Goal: Transaction & Acquisition: Download file/media

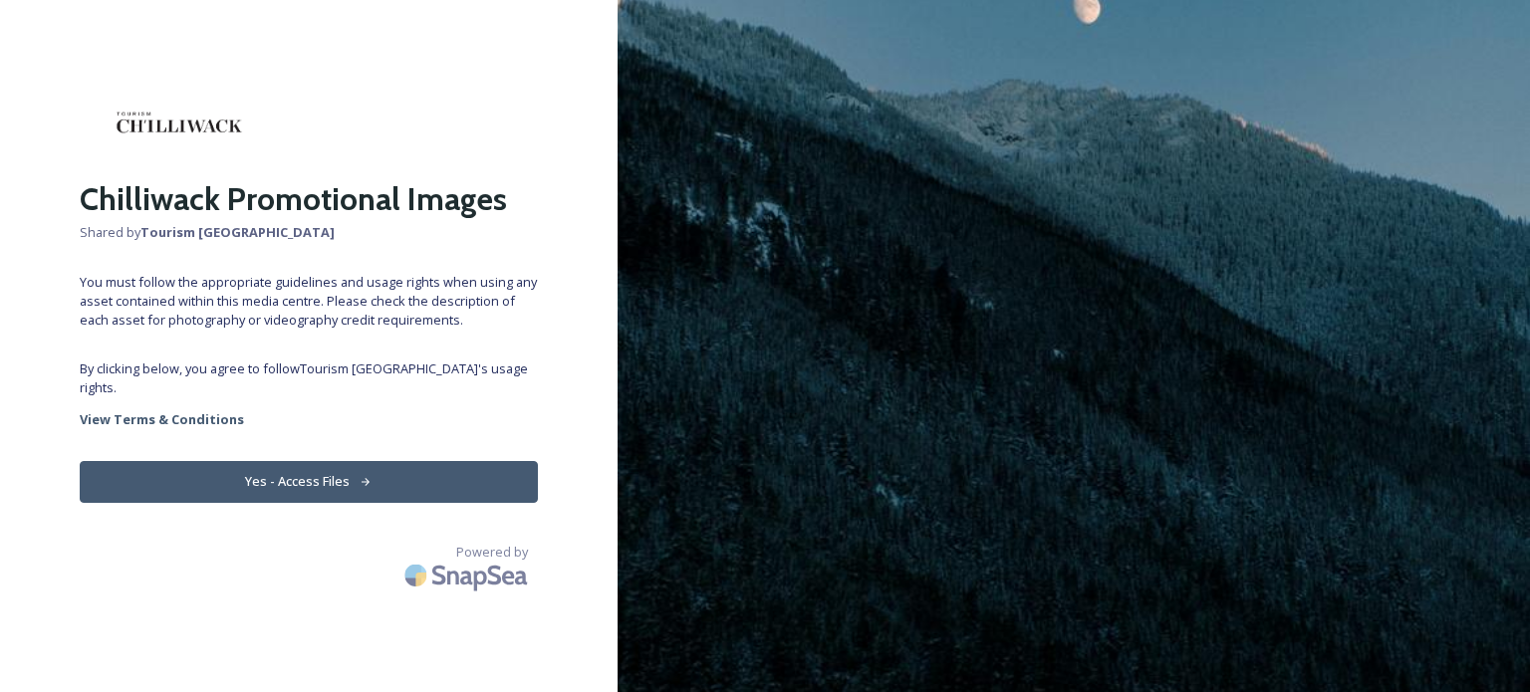
click at [314, 373] on span "By clicking below, you agree to follow Tourism [PERSON_NAME] 's usage rights." at bounding box center [309, 379] width 458 height 38
click at [324, 465] on button "Yes - Access Files" at bounding box center [309, 481] width 458 height 41
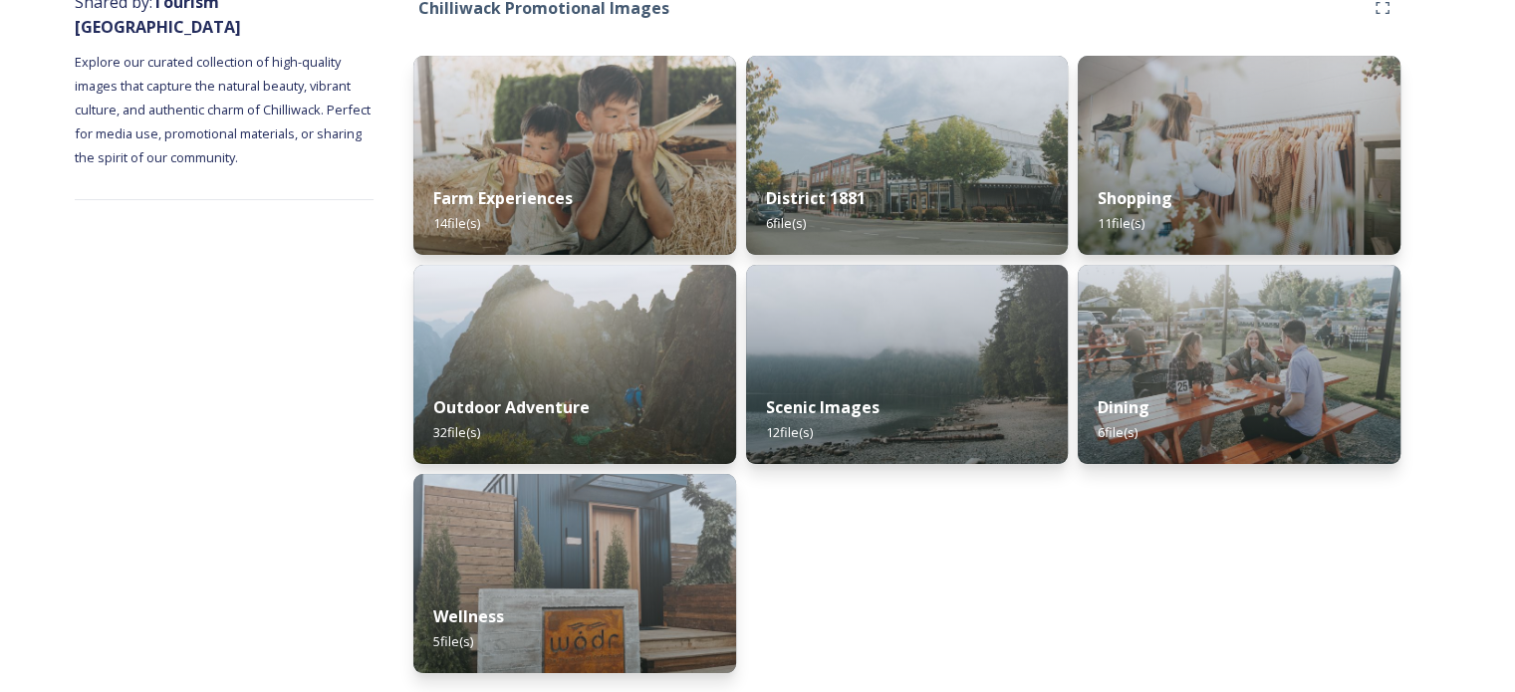
scroll to position [263, 0]
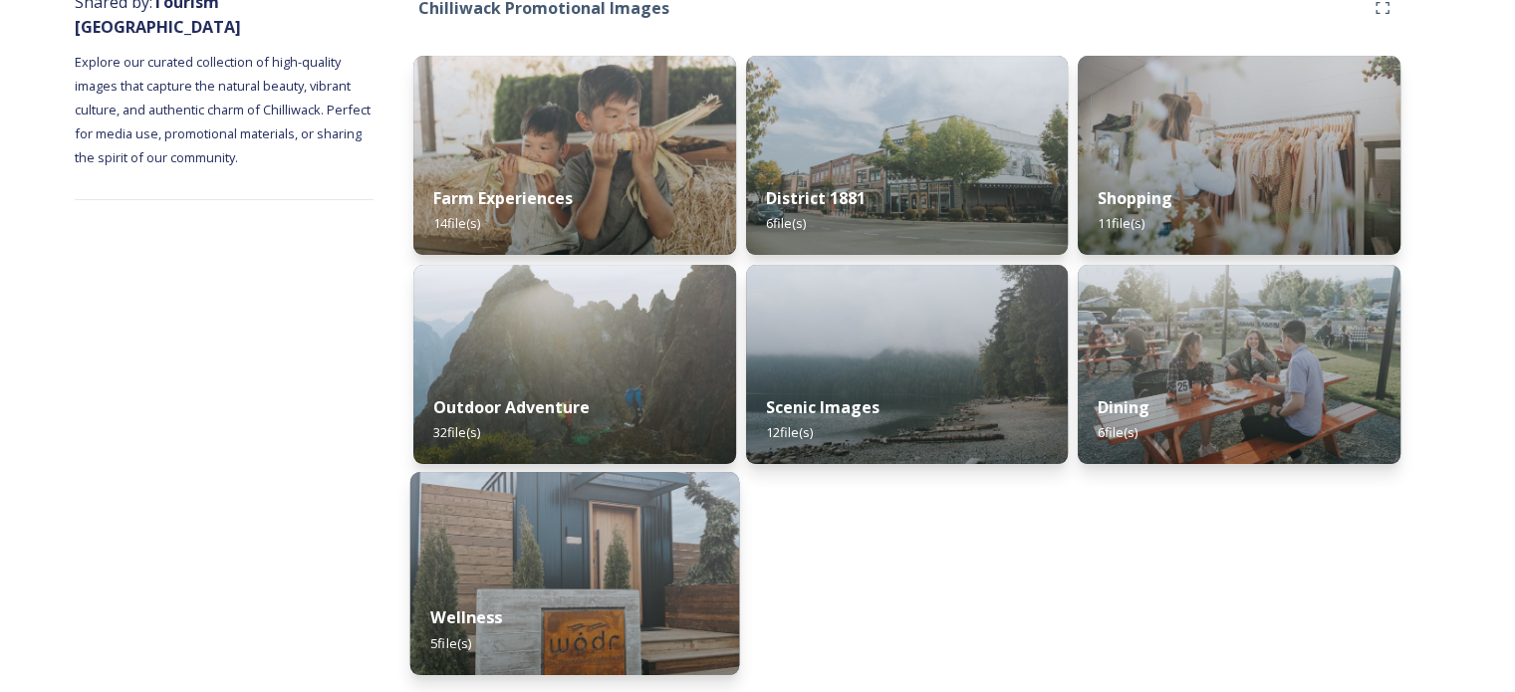
click at [576, 589] on div "Wellness 5 file(s)" at bounding box center [574, 630] width 329 height 91
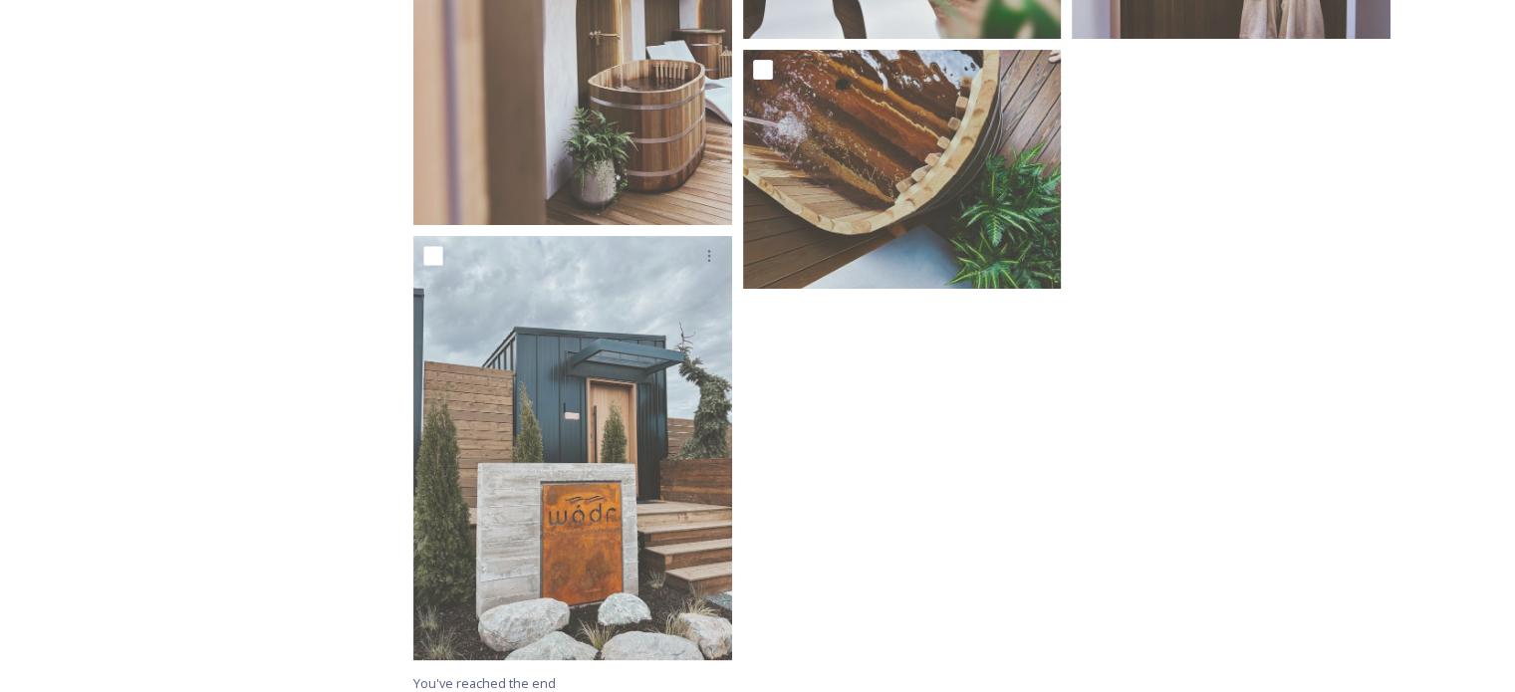
scroll to position [590, 0]
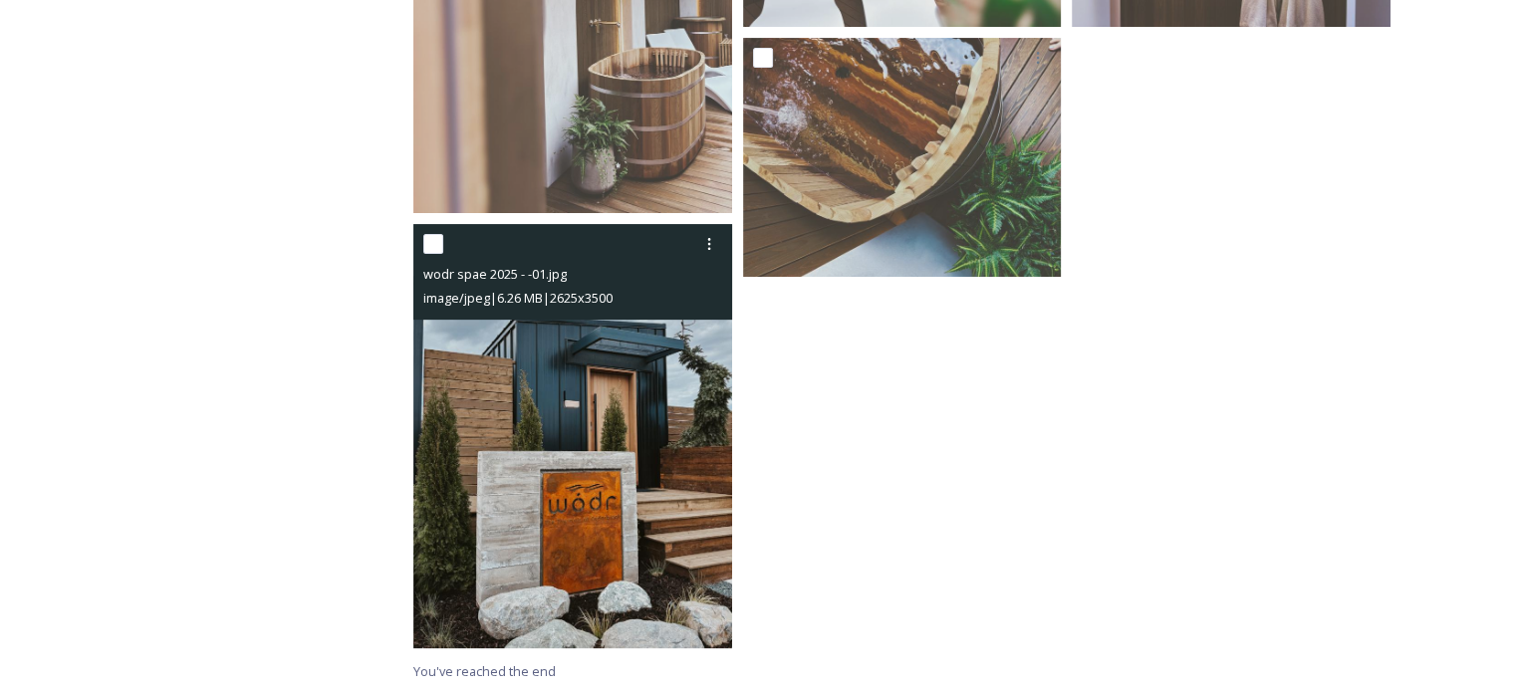
click at [434, 250] on input "checkbox" at bounding box center [433, 244] width 20 height 20
checkbox input "true"
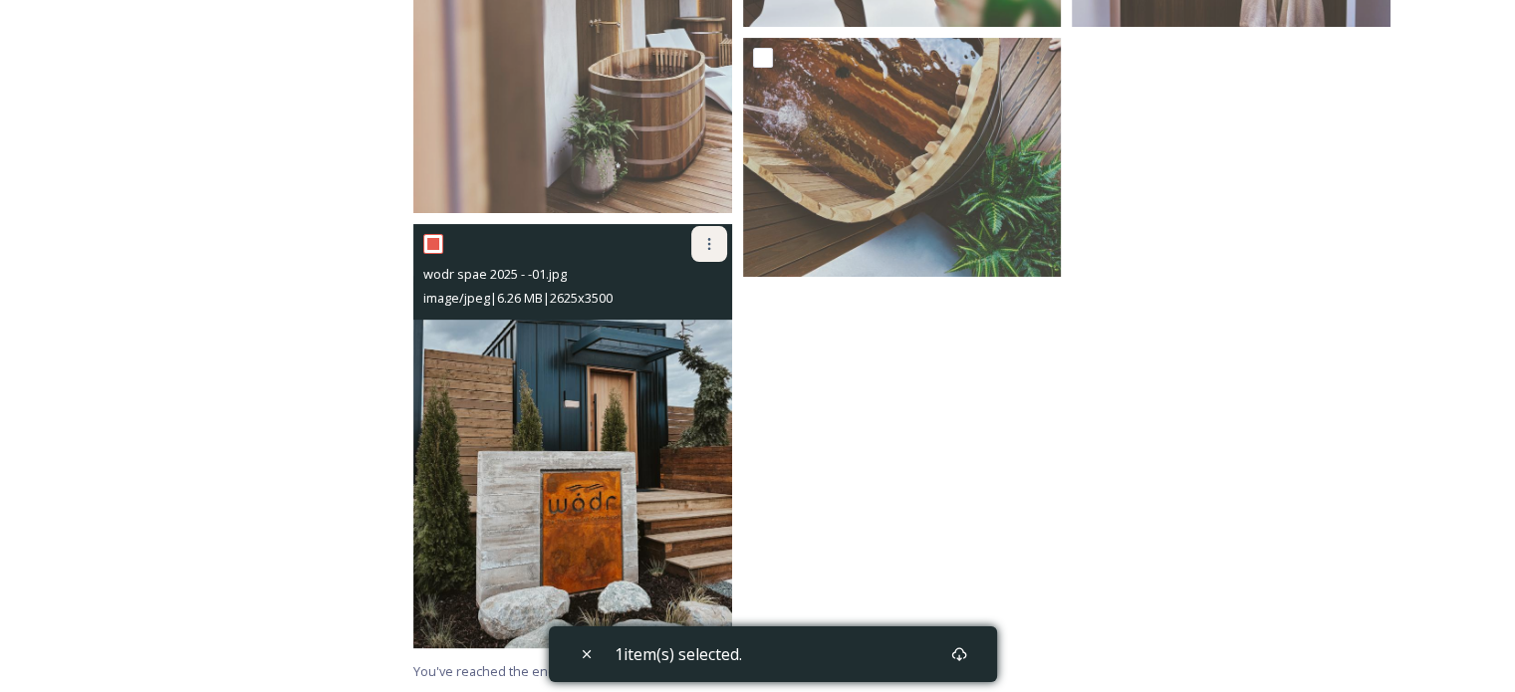
click at [709, 240] on icon at bounding box center [708, 244] width 3 height 12
click at [682, 326] on span "Download" at bounding box center [685, 326] width 61 height 19
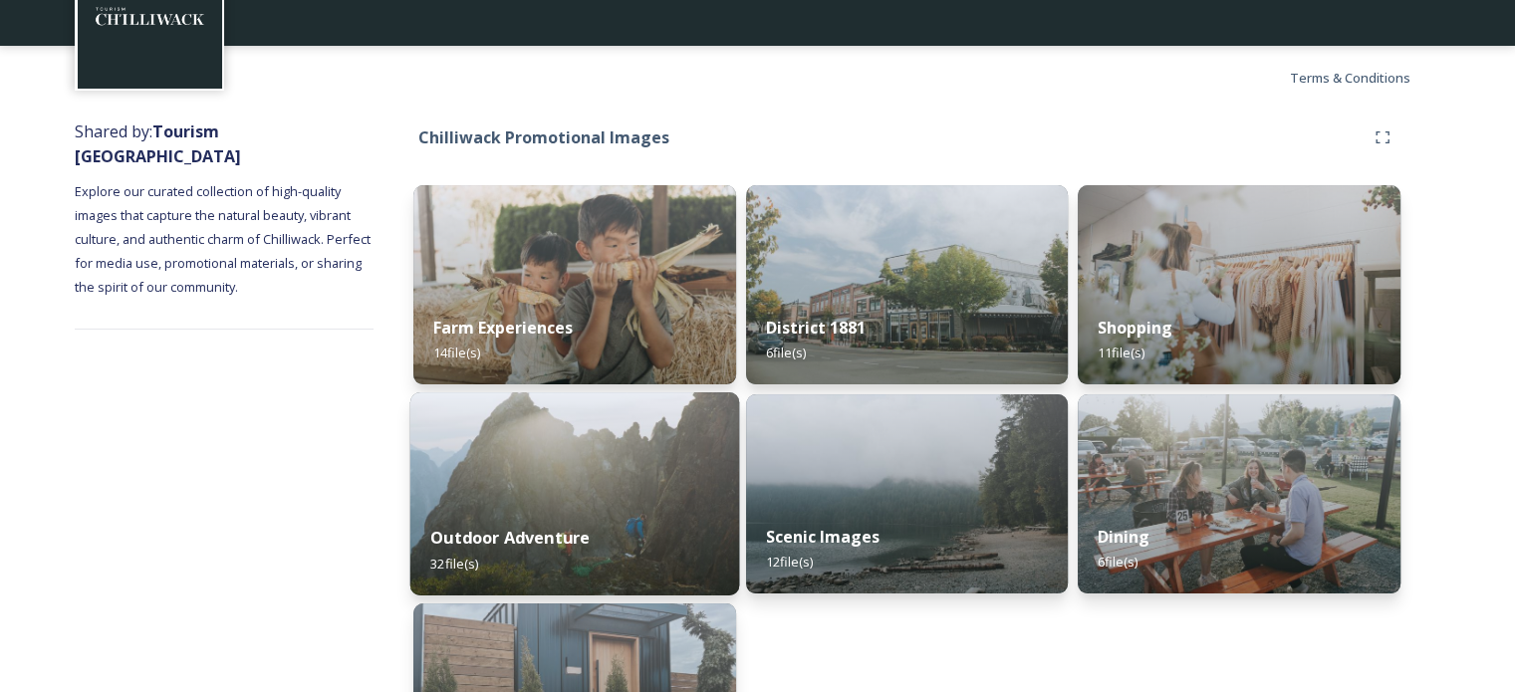
scroll to position [199, 0]
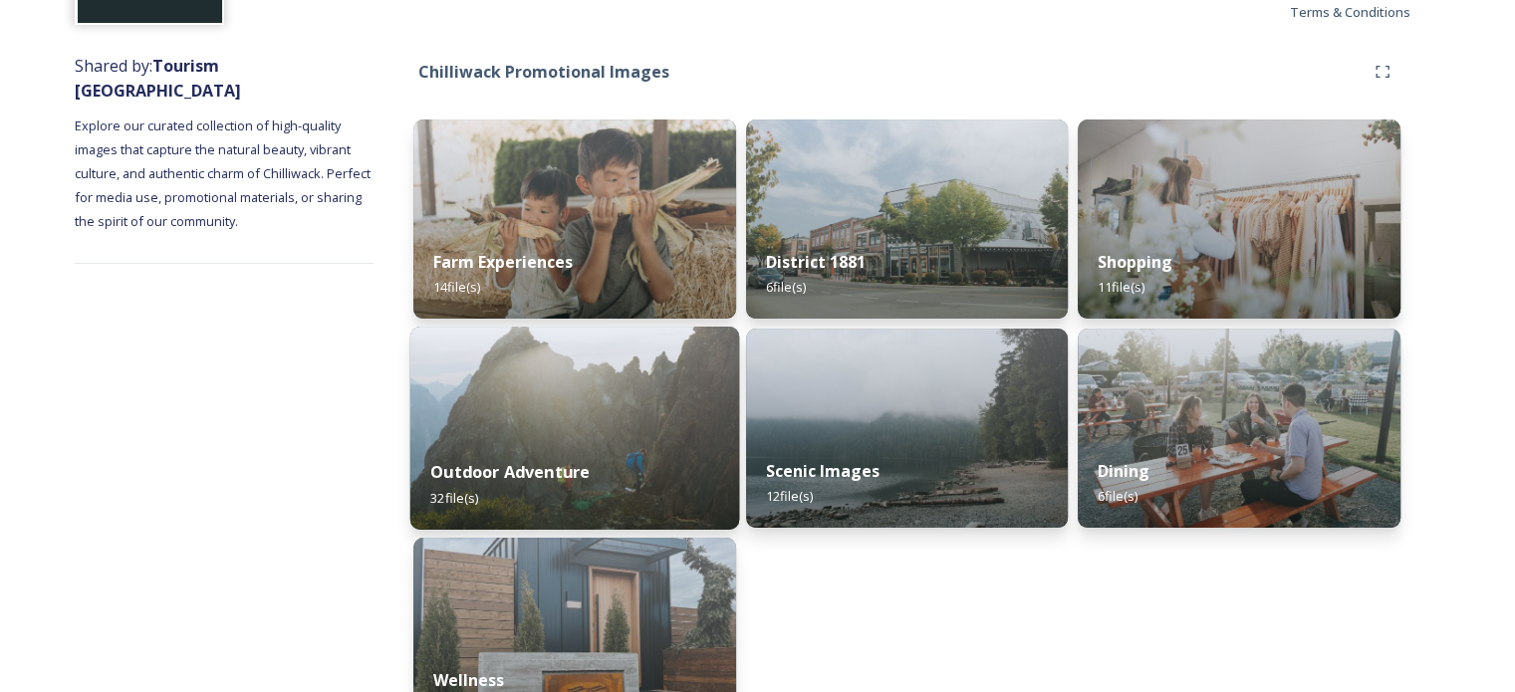
click at [657, 445] on div "Outdoor Adventure 32 file(s)" at bounding box center [574, 484] width 329 height 91
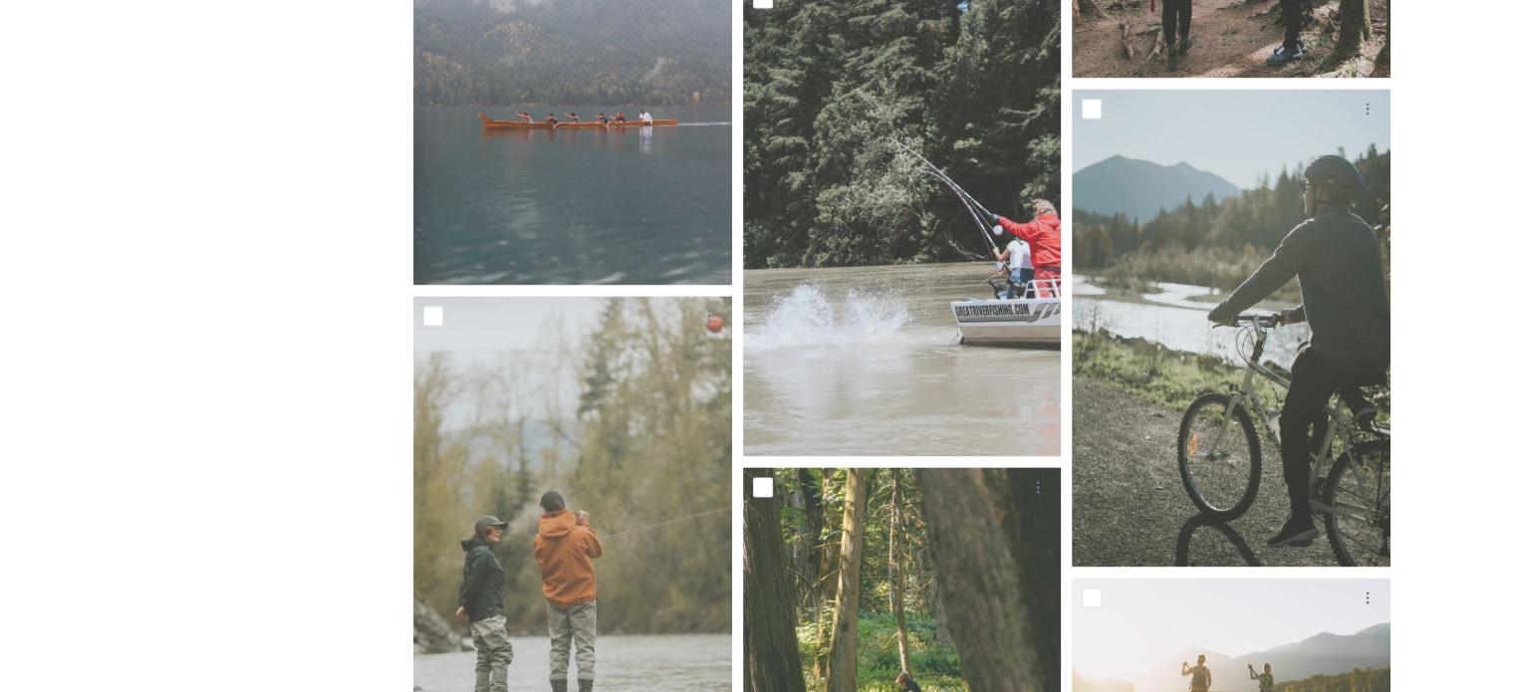
scroll to position [2931, 0]
